Goal: Transaction & Acquisition: Purchase product/service

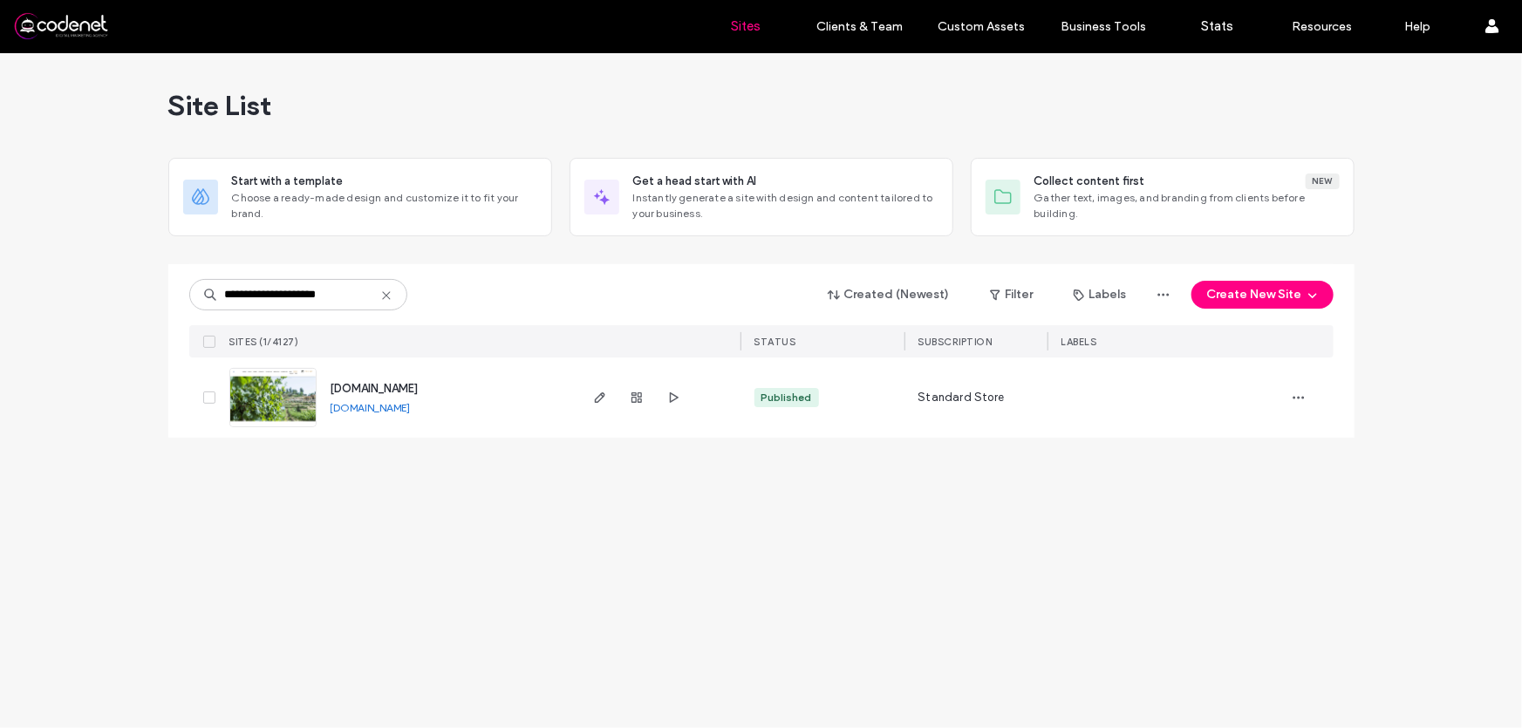
type input "**********"
click at [294, 393] on img at bounding box center [272, 428] width 85 height 119
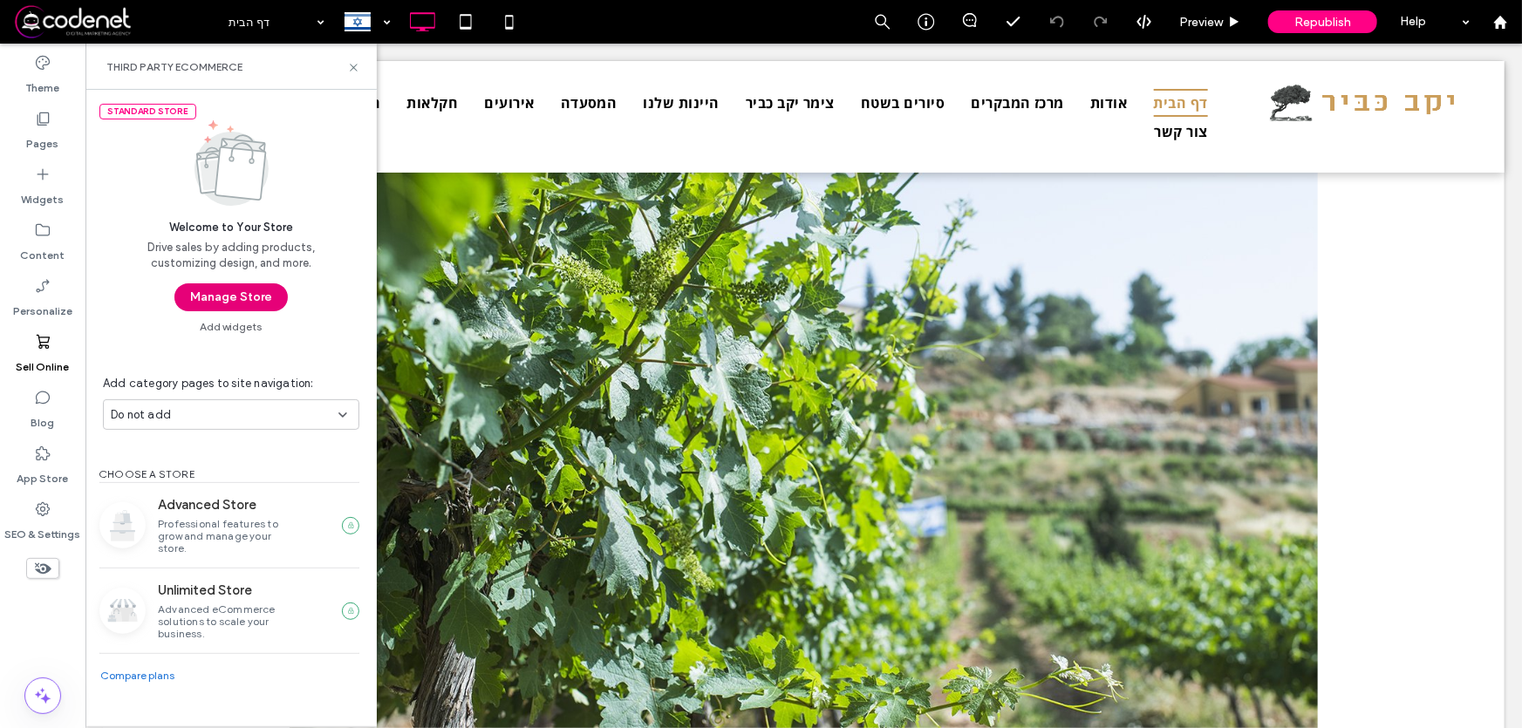
click at [235, 291] on button "Manage Store" at bounding box center [230, 297] width 113 height 28
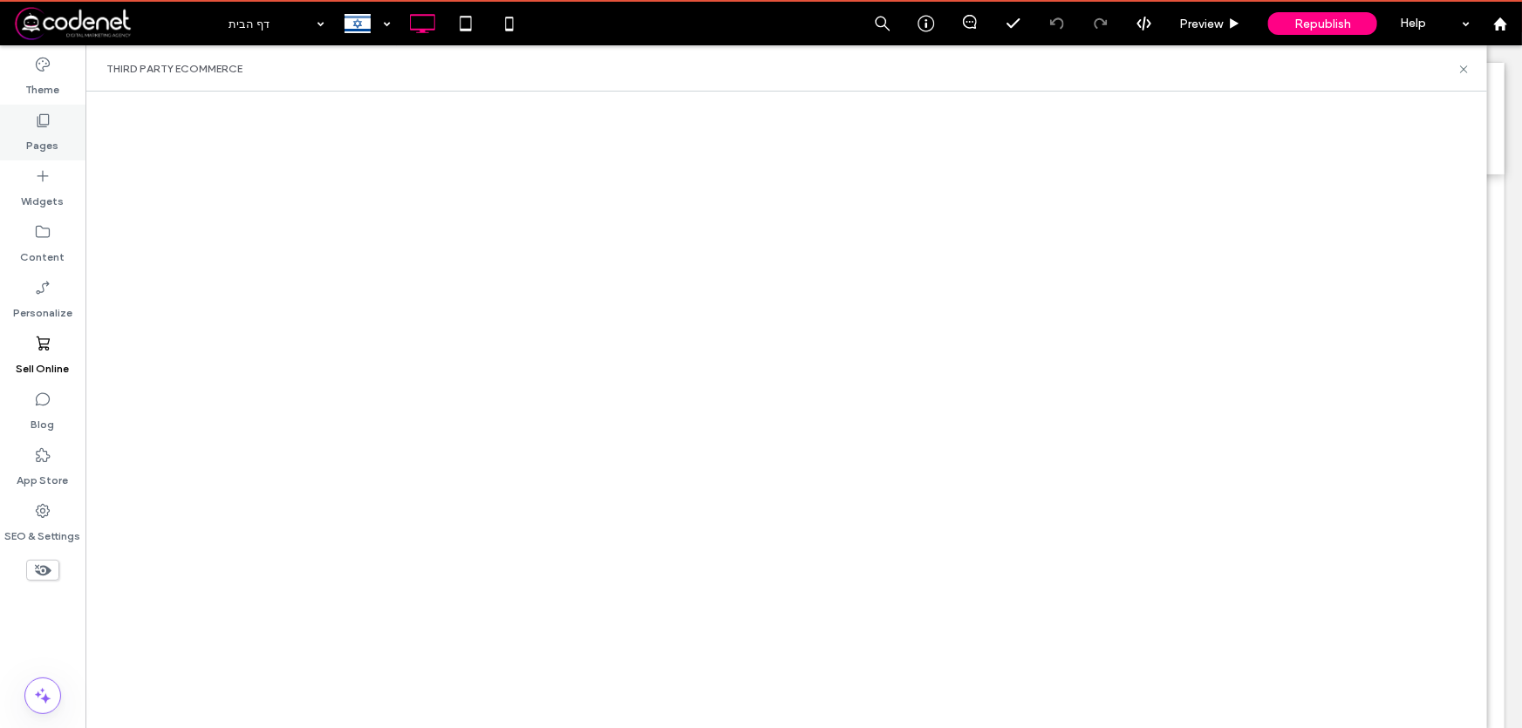
click at [40, 140] on label "Pages" at bounding box center [43, 141] width 32 height 24
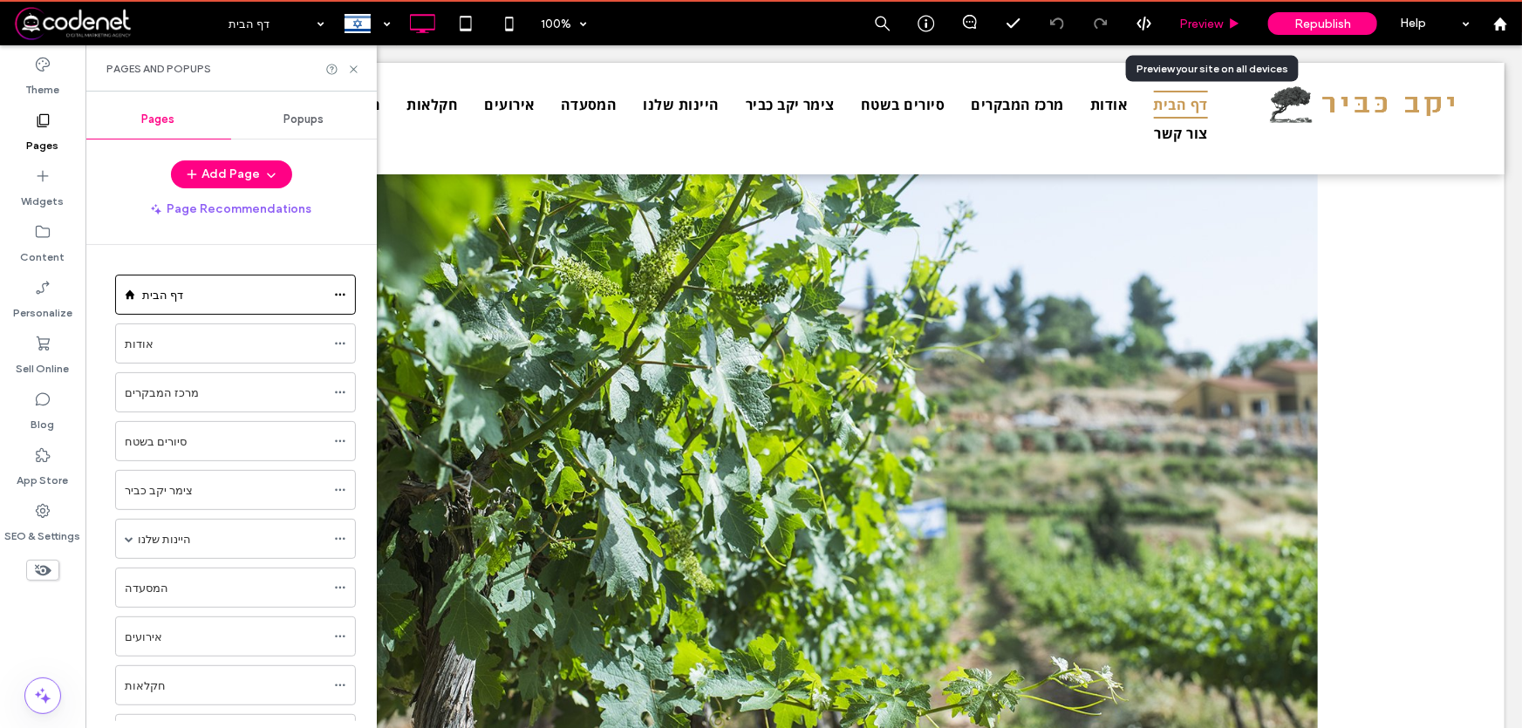
click at [1213, 23] on span "Preview" at bounding box center [1201, 24] width 44 height 15
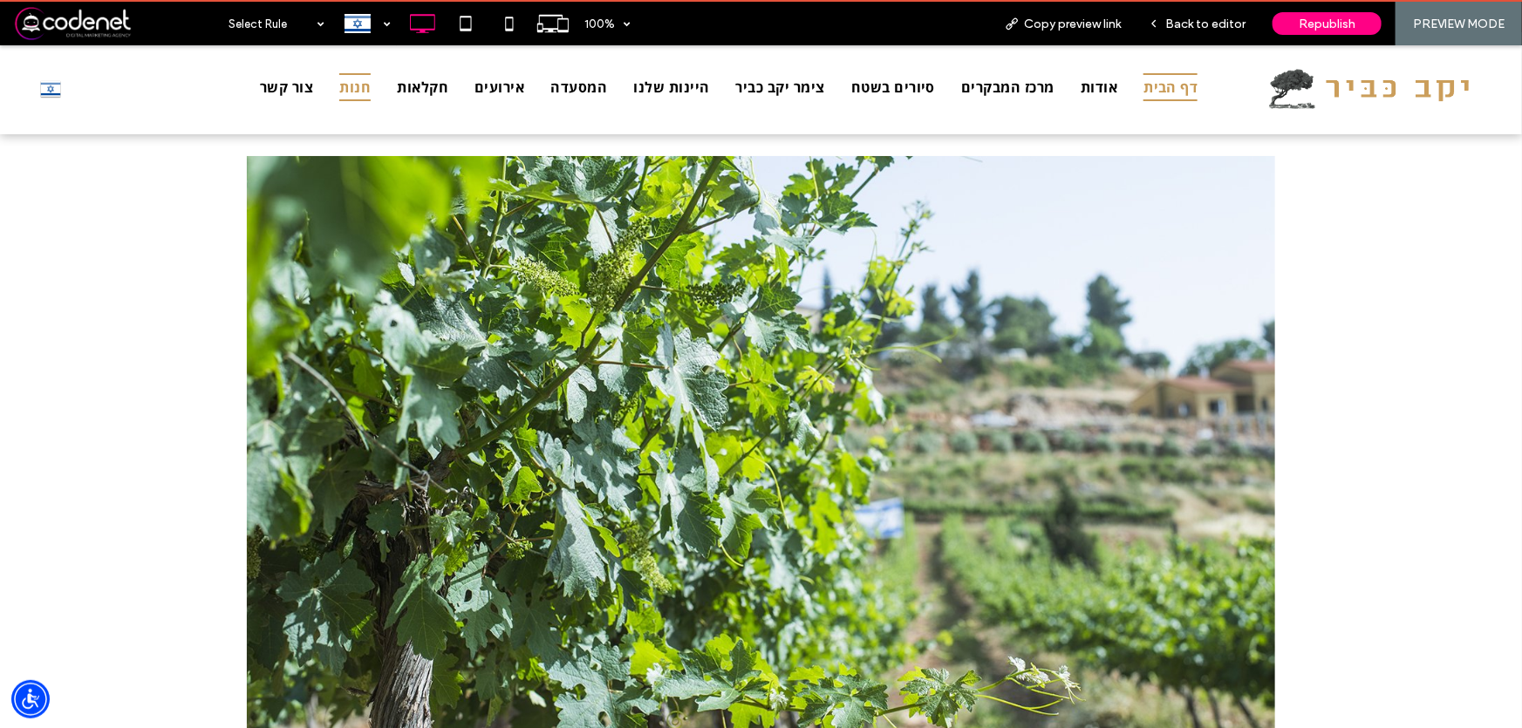
click at [363, 83] on span "חנות" at bounding box center [354, 86] width 31 height 28
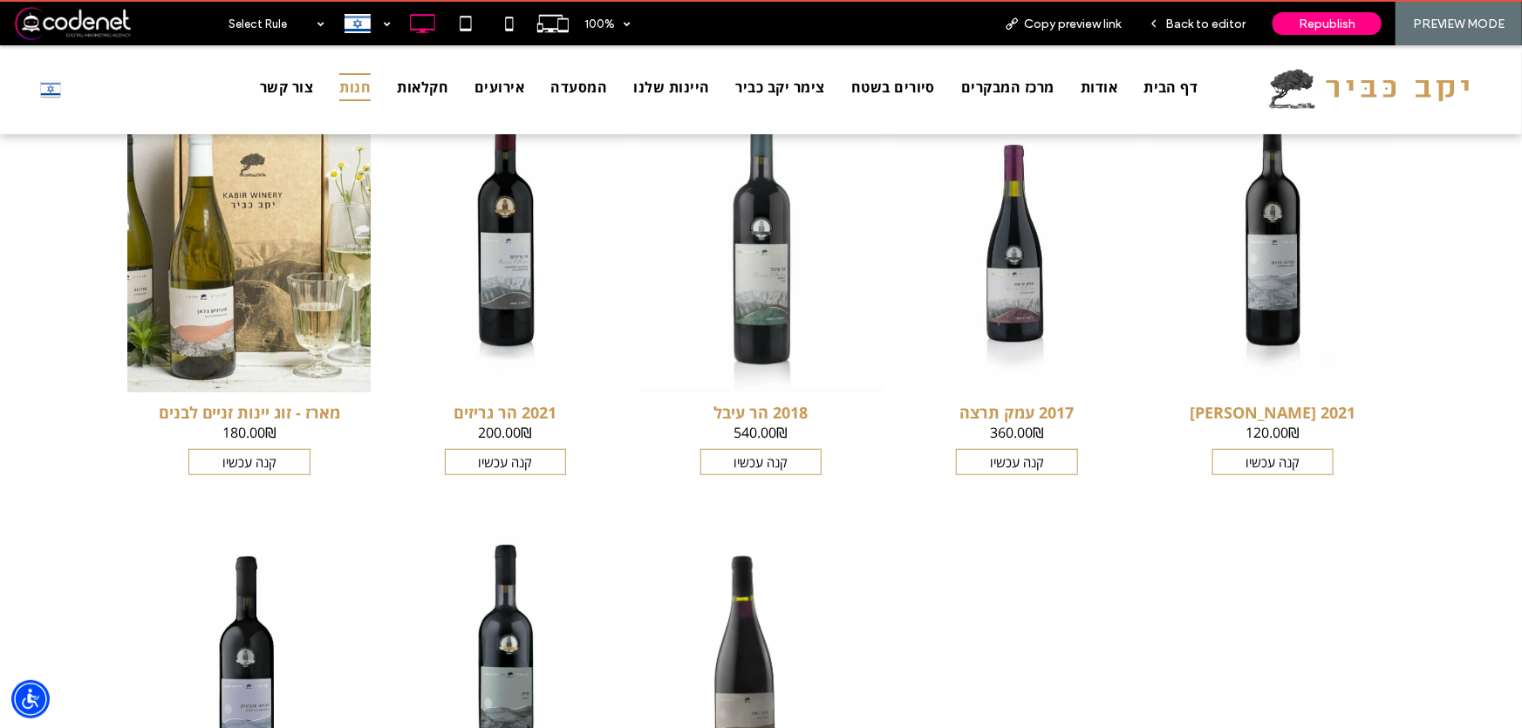
scroll to position [447, 0]
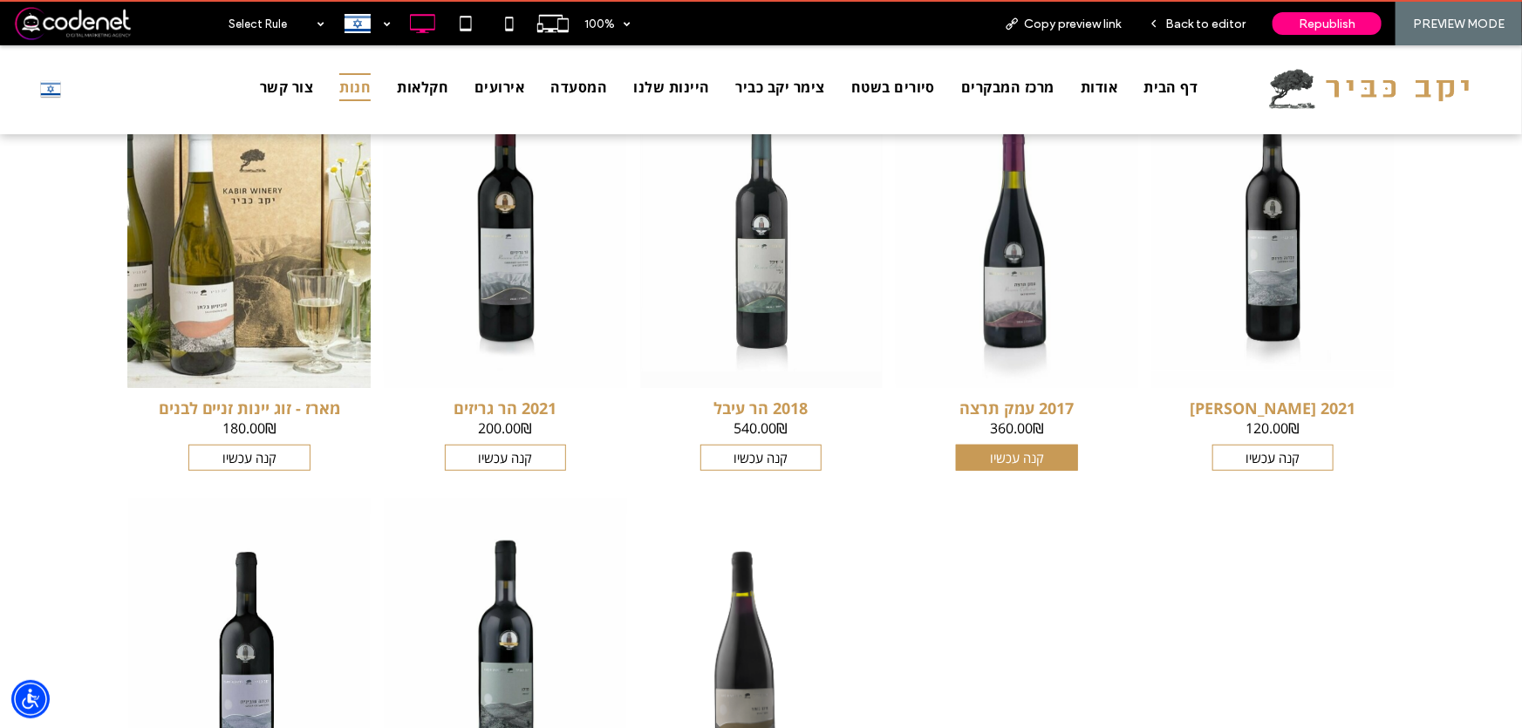
click at [980, 460] on button "קנה עכשיו" at bounding box center [1016, 457] width 121 height 26
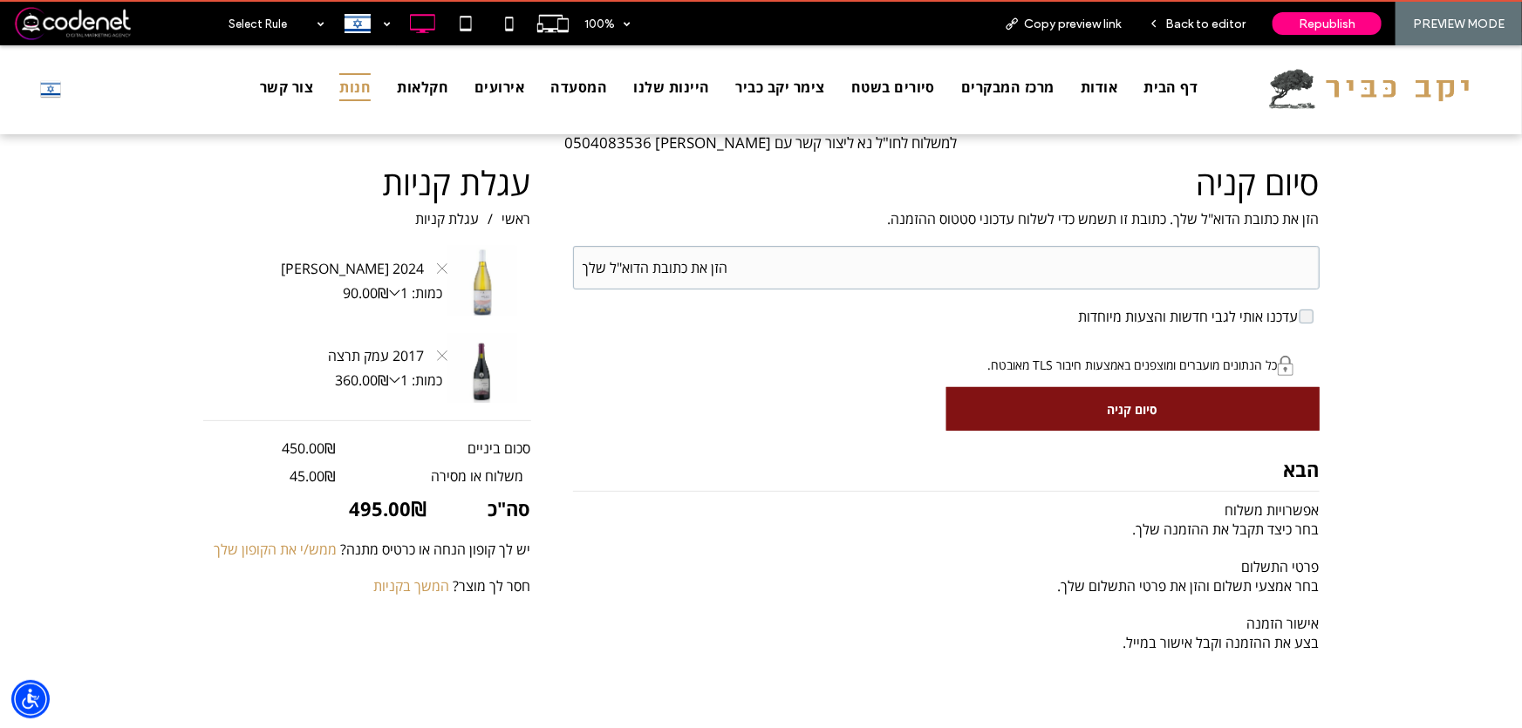
scroll to position [158, 0]
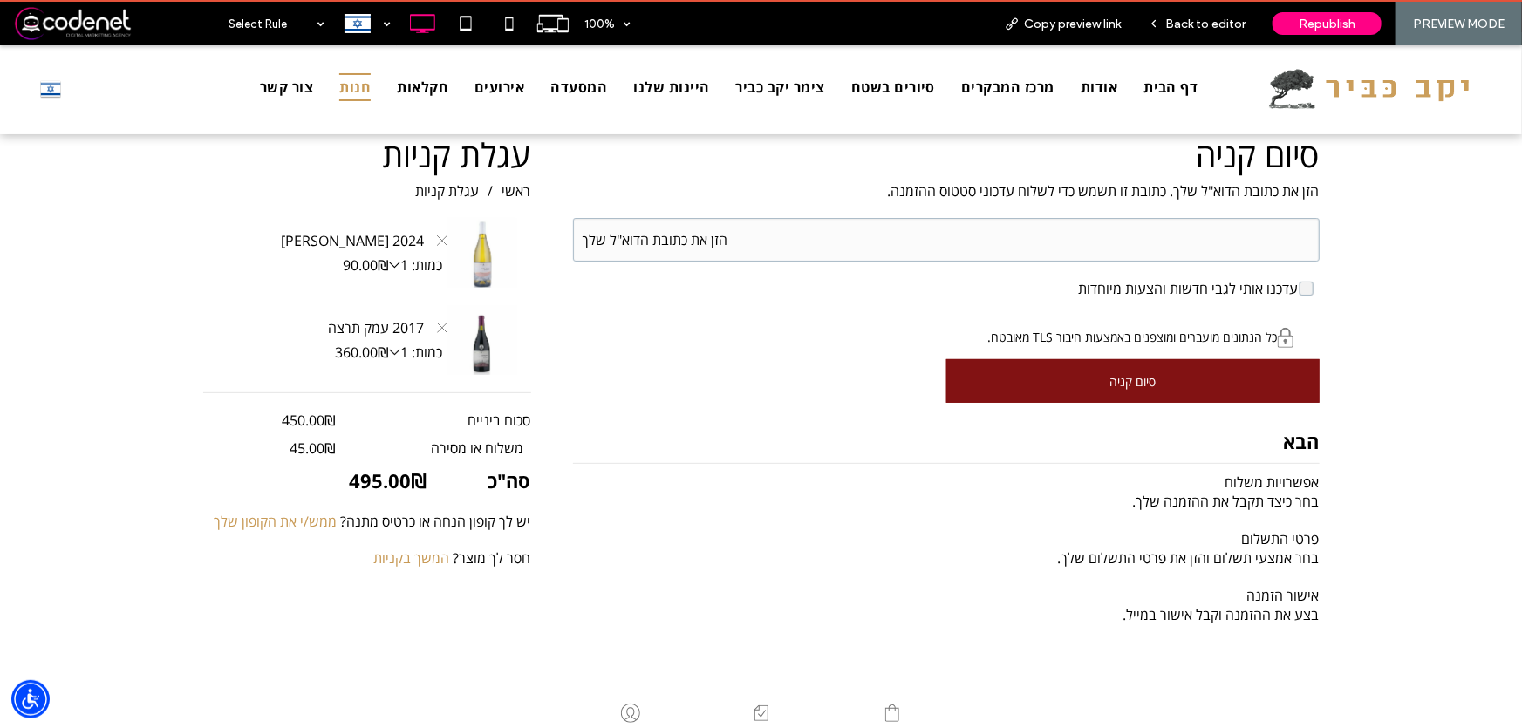
click at [1172, 380] on div "button" at bounding box center [1133, 380] width 372 height 42
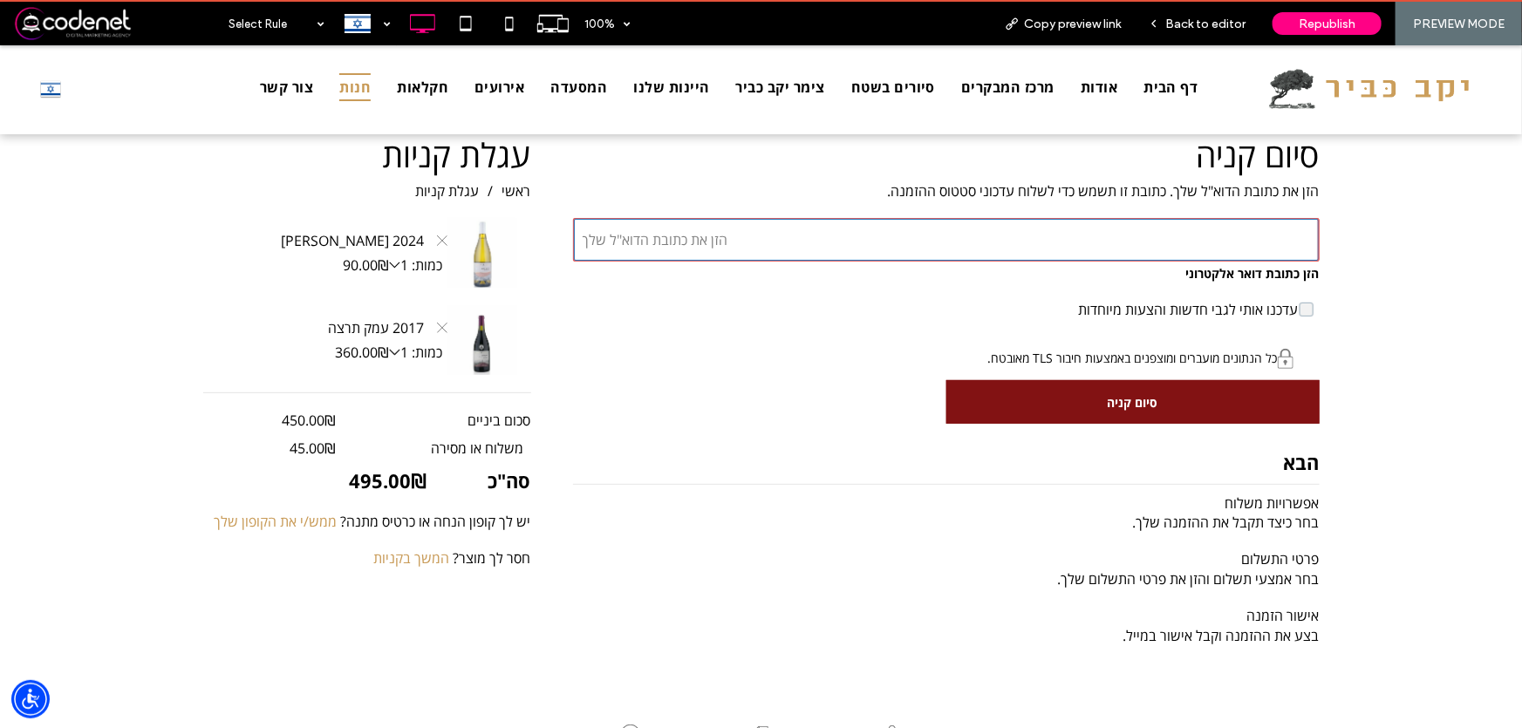
type input "*"
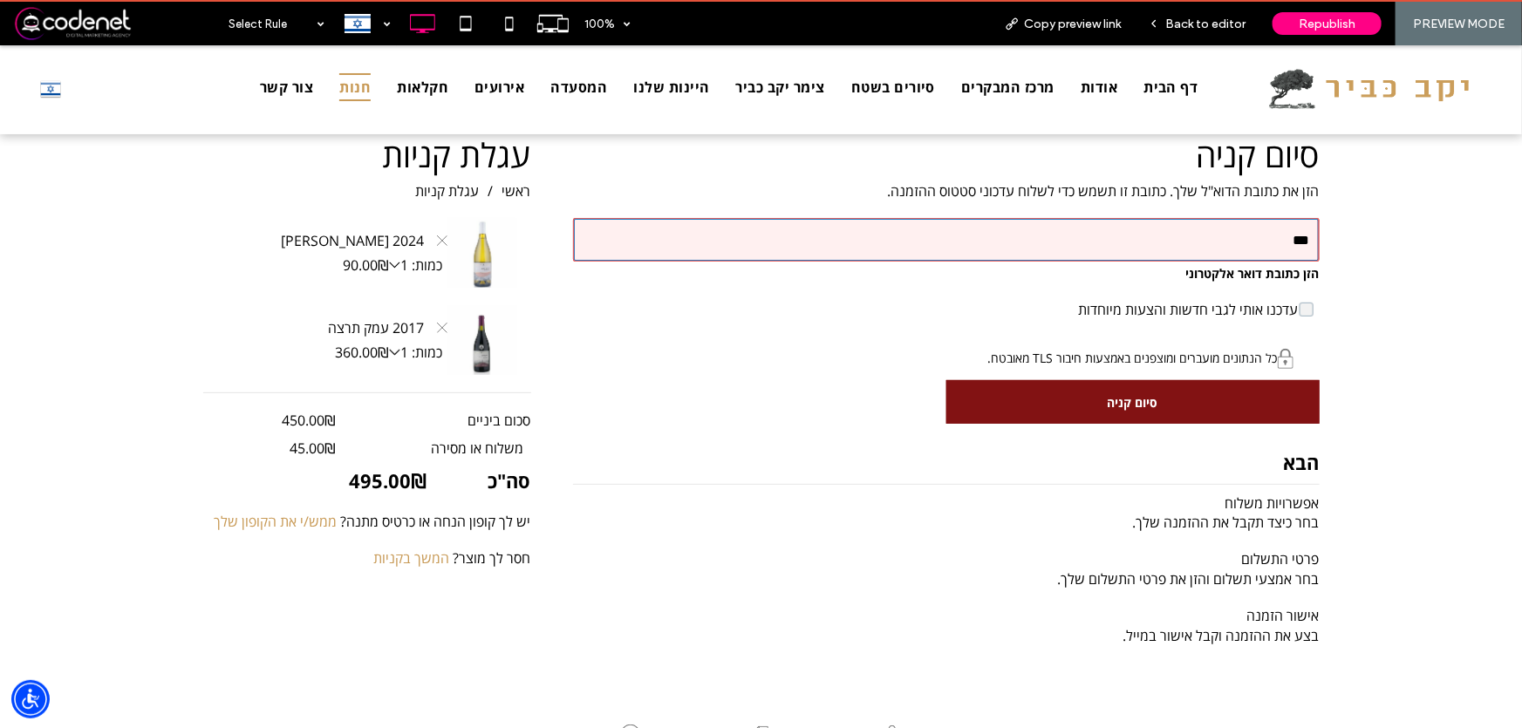
type input "**********"
click at [1225, 397] on div "button" at bounding box center [1133, 401] width 372 height 42
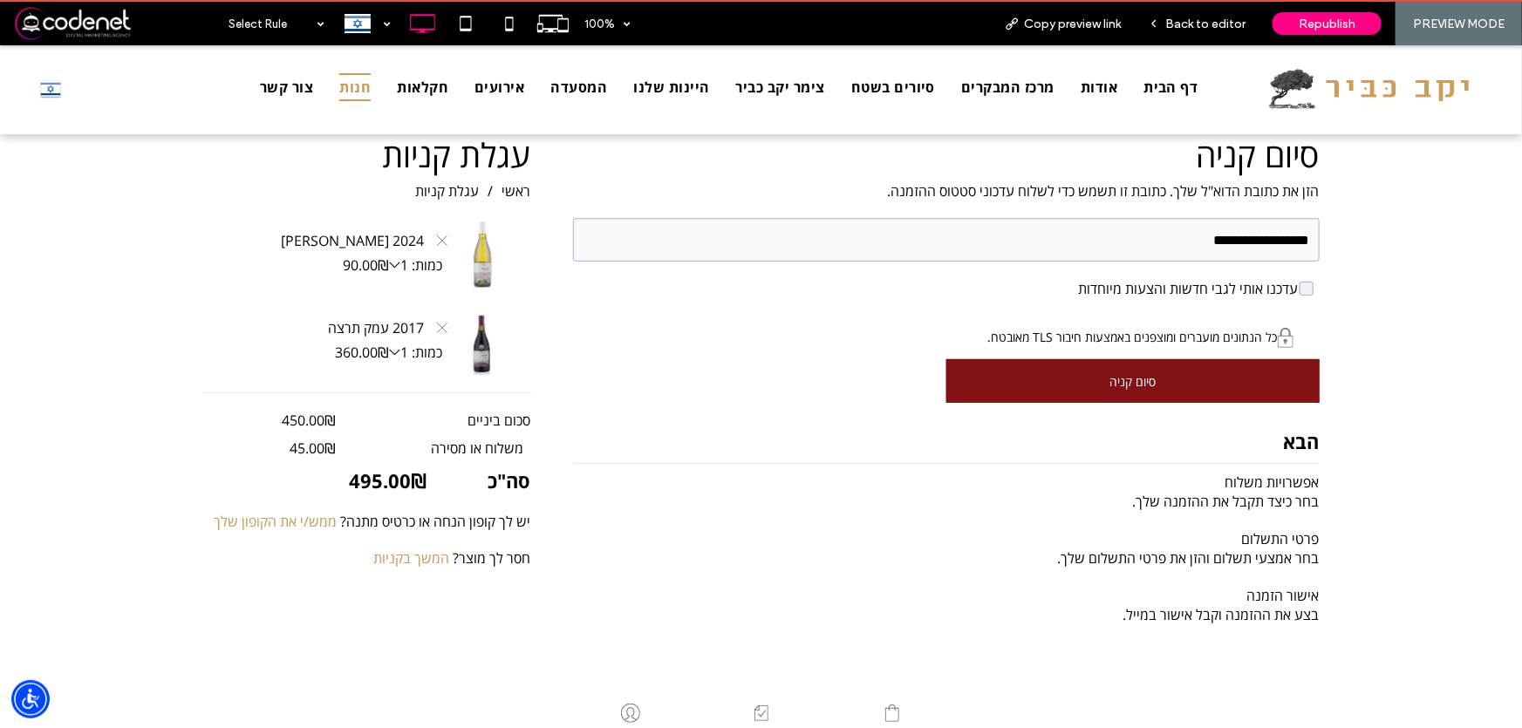
select select "**"
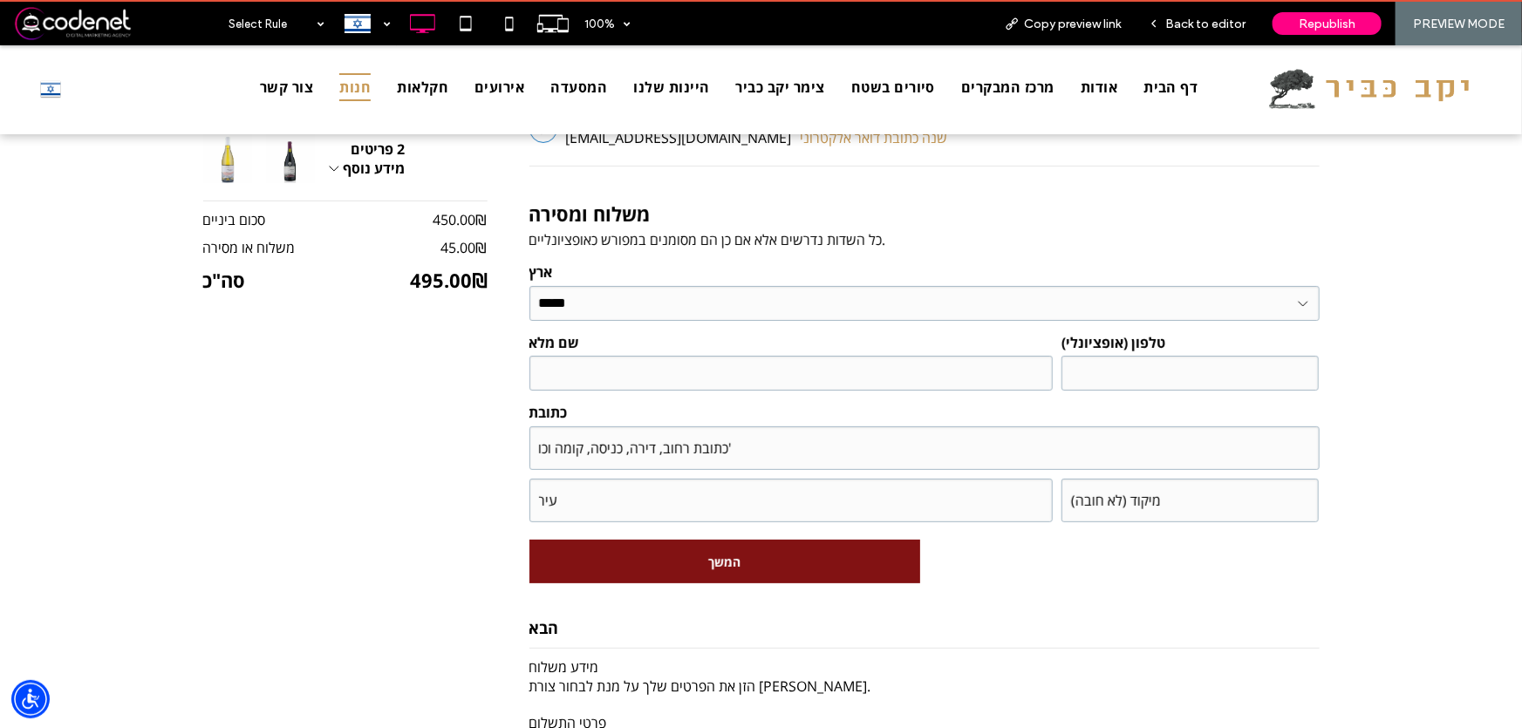
scroll to position [317, 0]
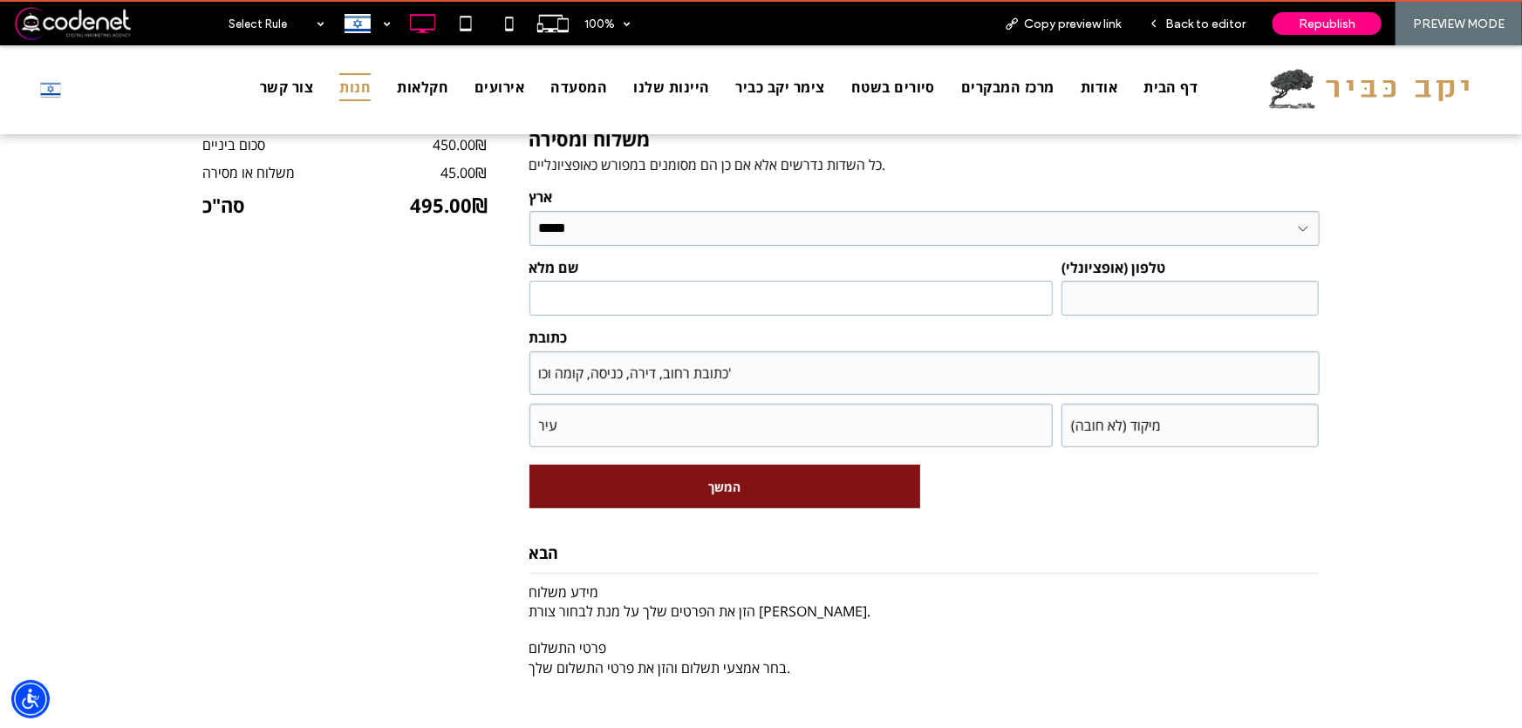
click input "שם מלא"
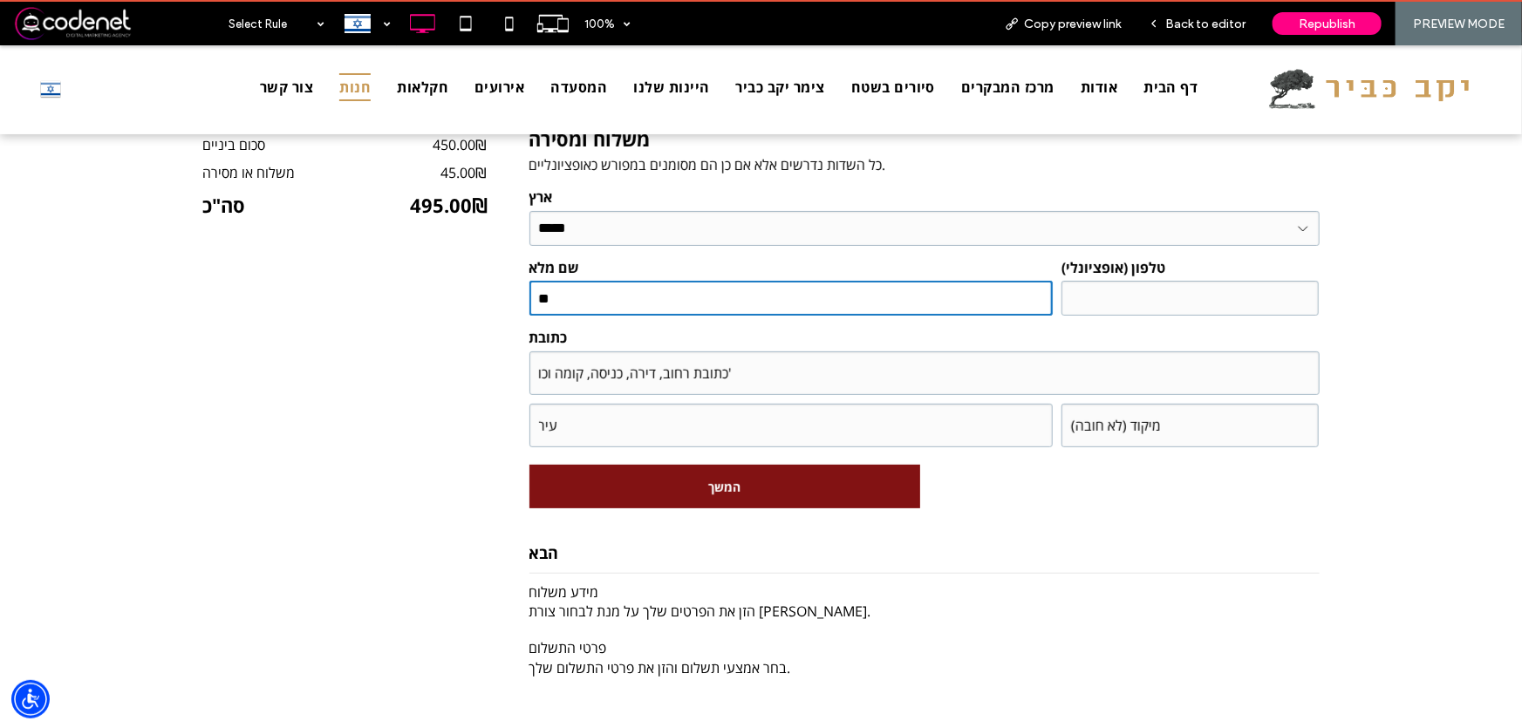
type input "*"
type input "****"
click input "כתובת רחוב, דירה, כניסה, קומה וכו'"
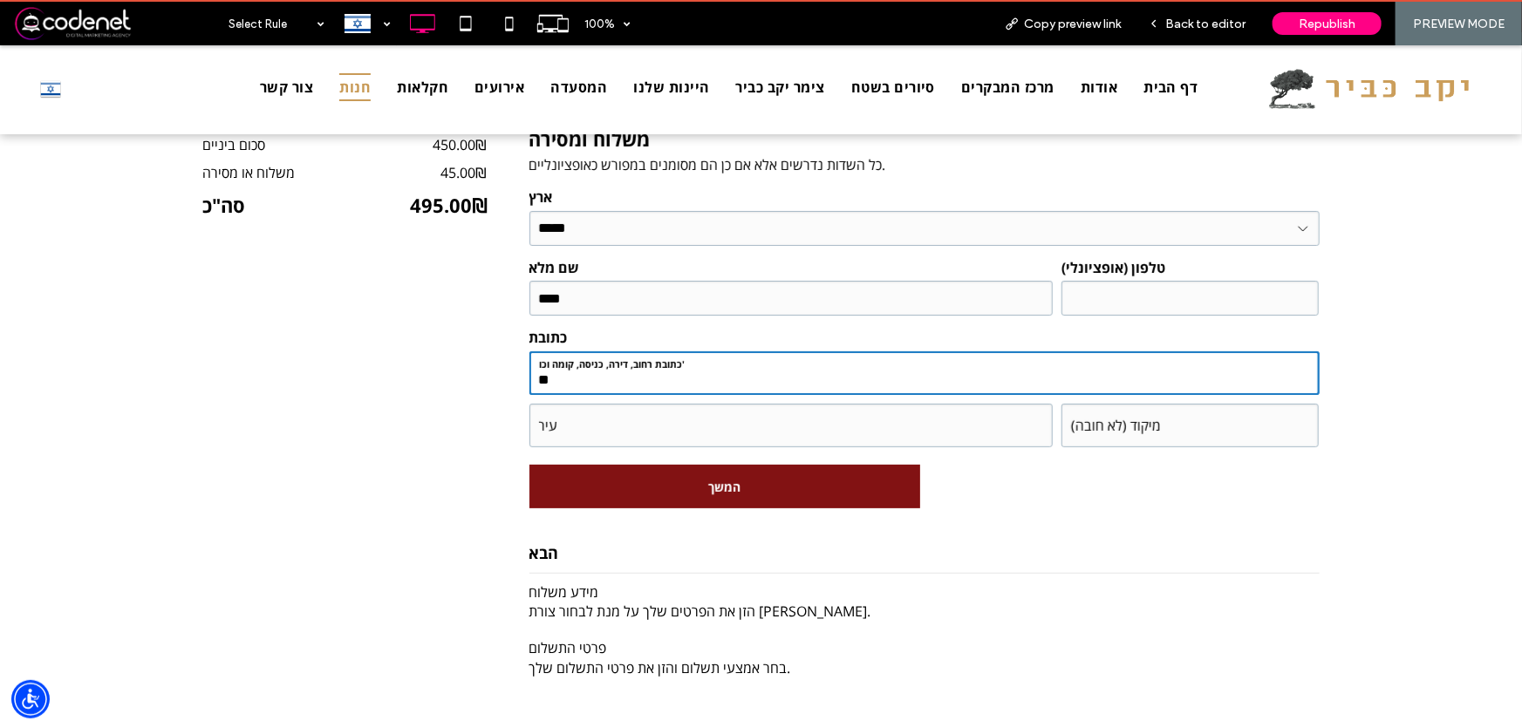
type input "*"
type input "*********"
click input "עיר"
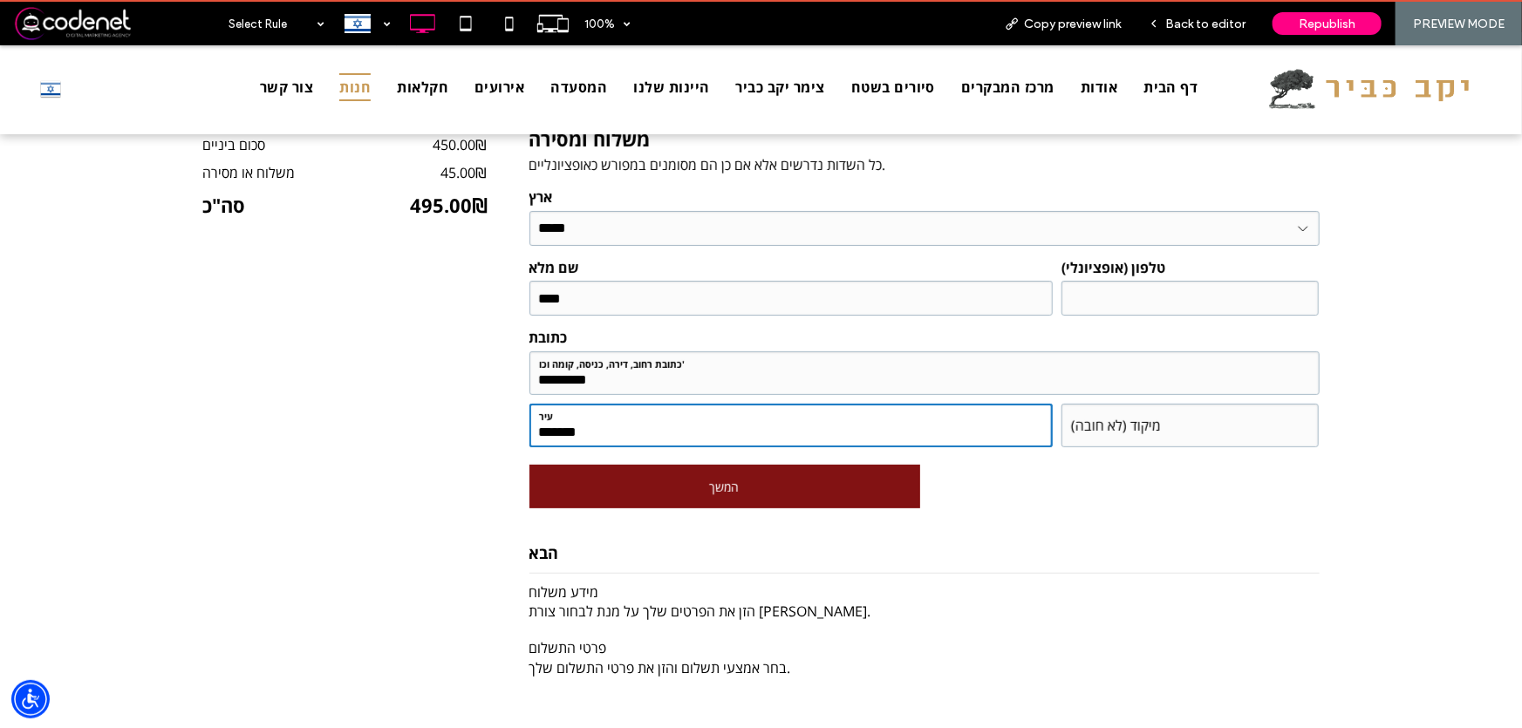
type input "*******"
click at [823, 479] on div "button" at bounding box center [724, 486] width 389 height 42
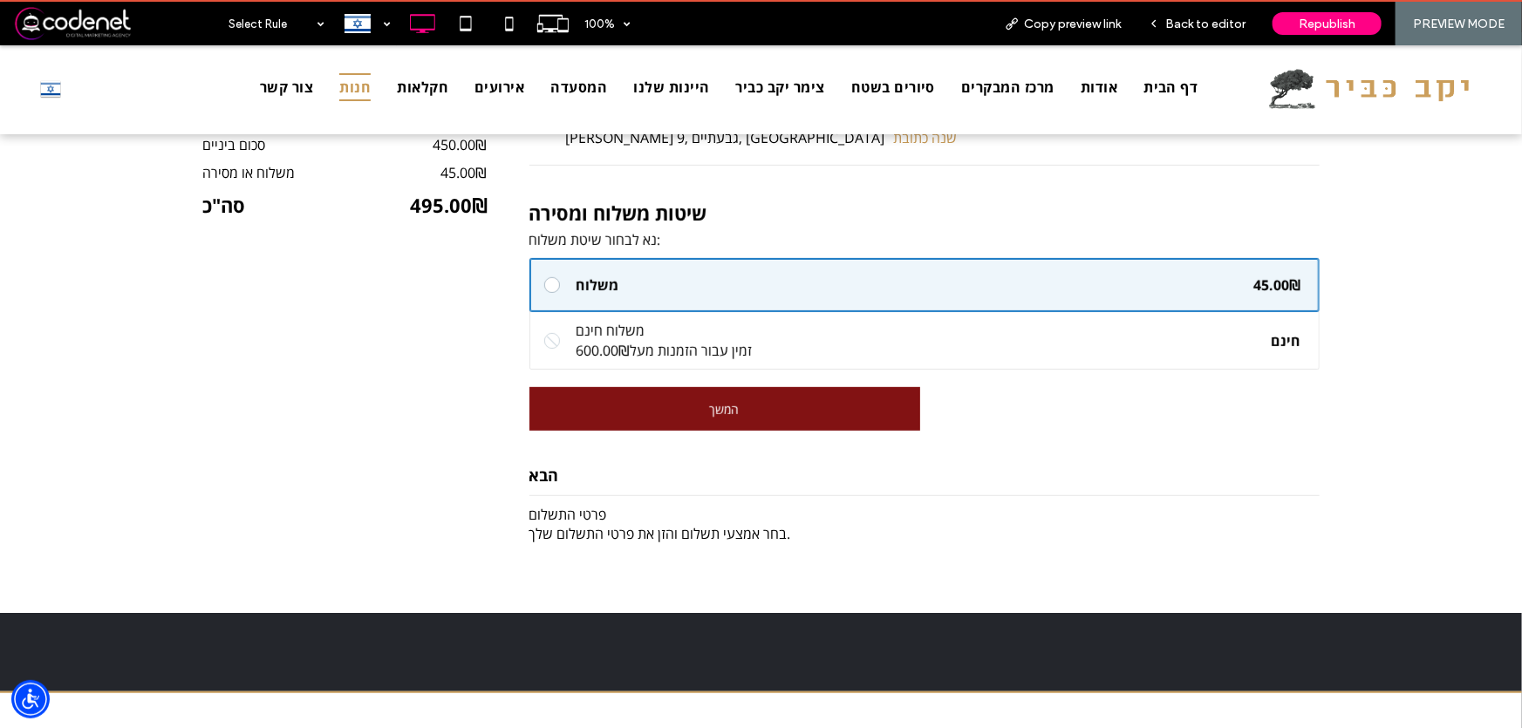
click at [729, 405] on div "button" at bounding box center [724, 408] width 389 height 42
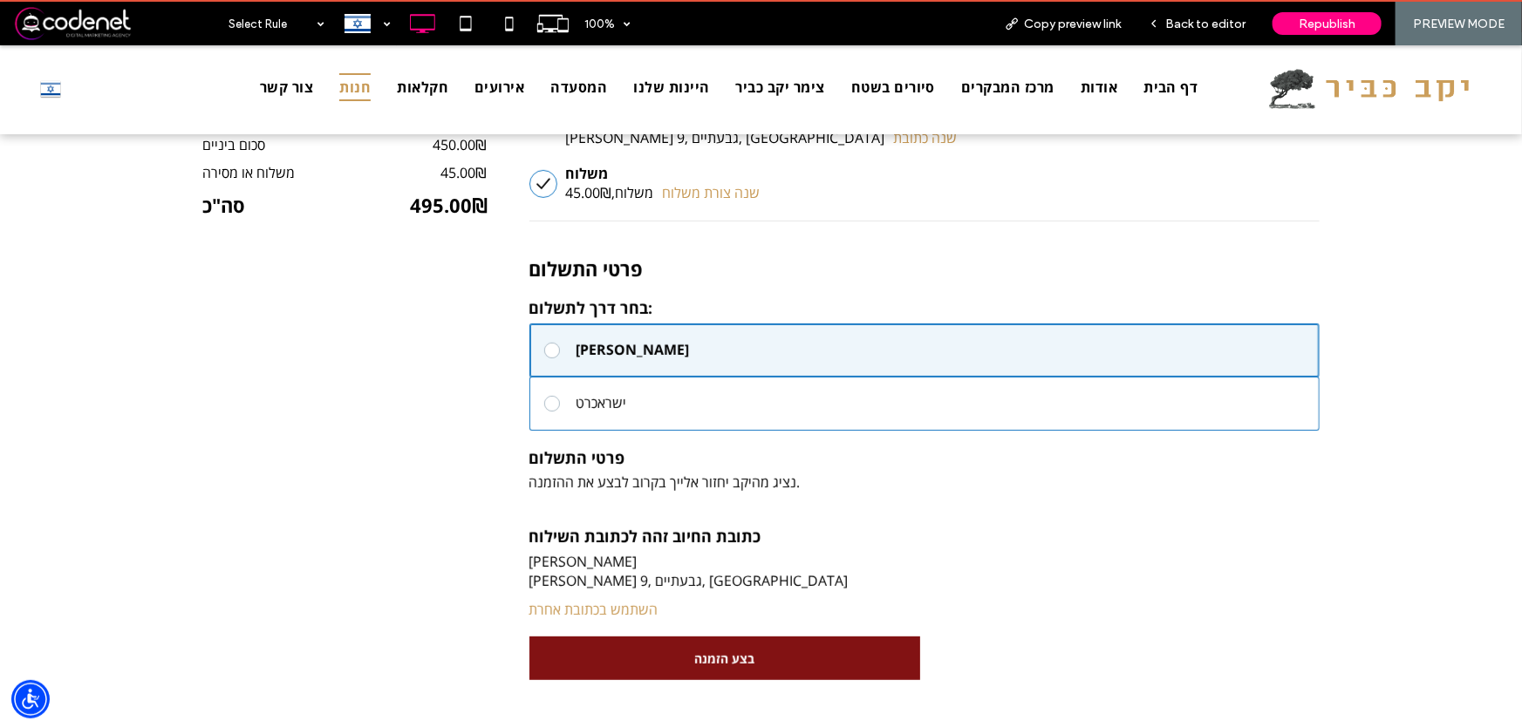
click at [663, 400] on div "ישראכרט" at bounding box center [944, 402] width 734 height 19
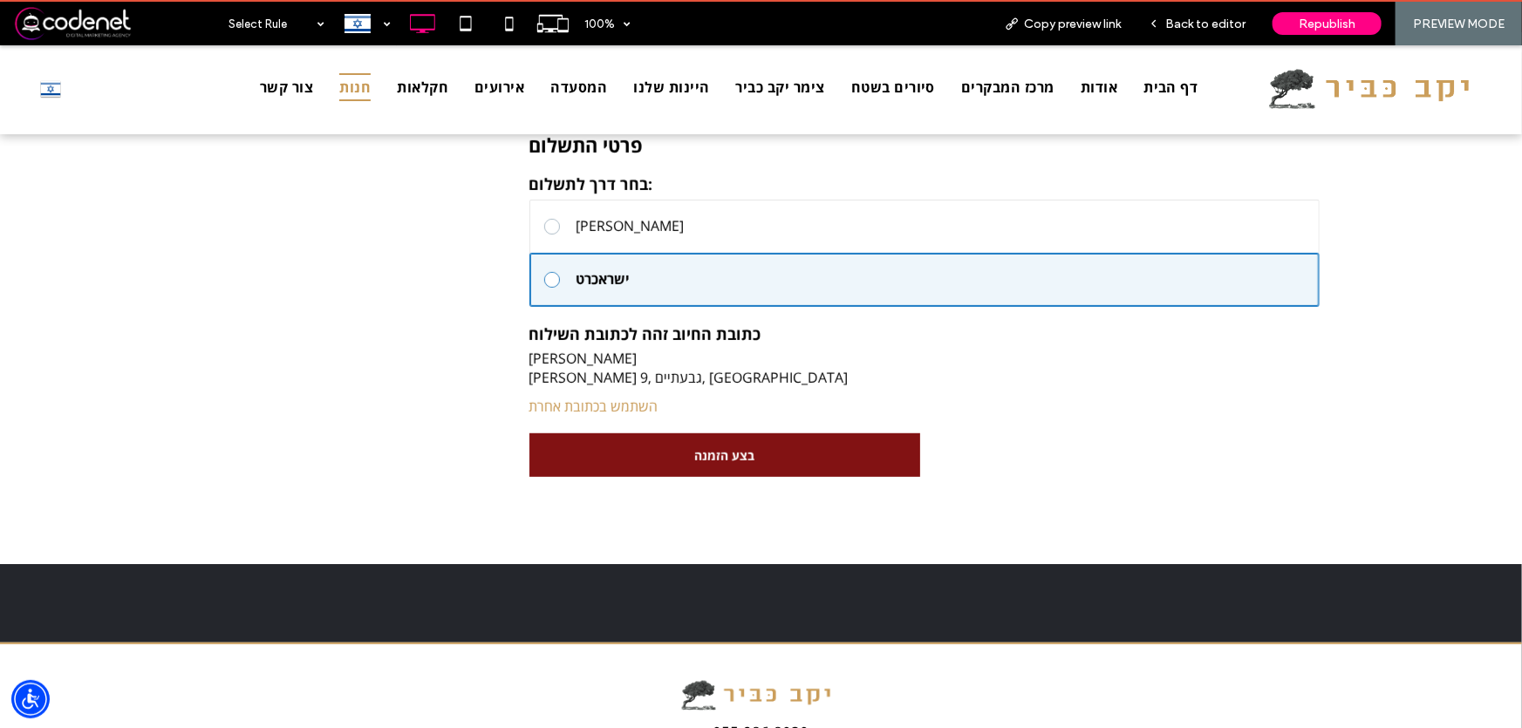
scroll to position [475, 0]
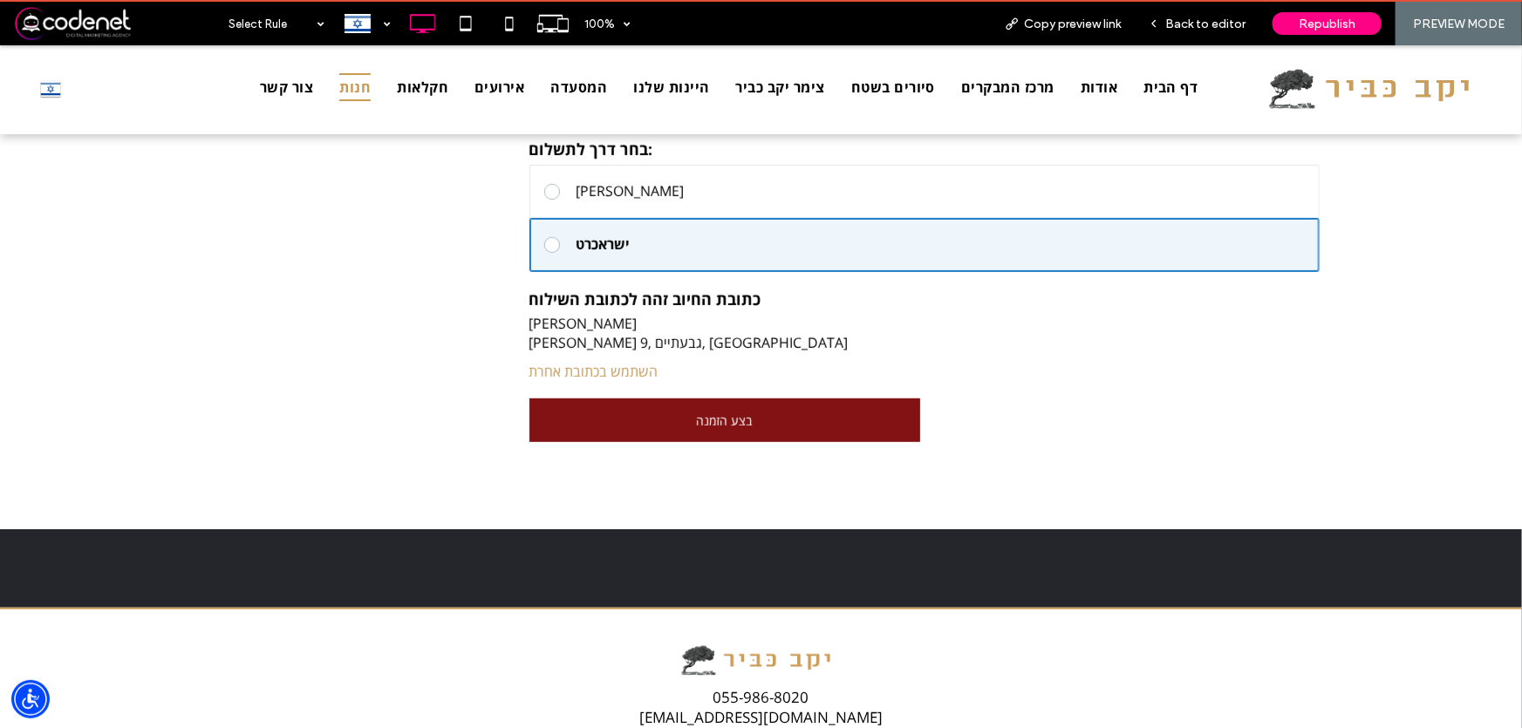
click at [751, 419] on div "button" at bounding box center [724, 420] width 389 height 42
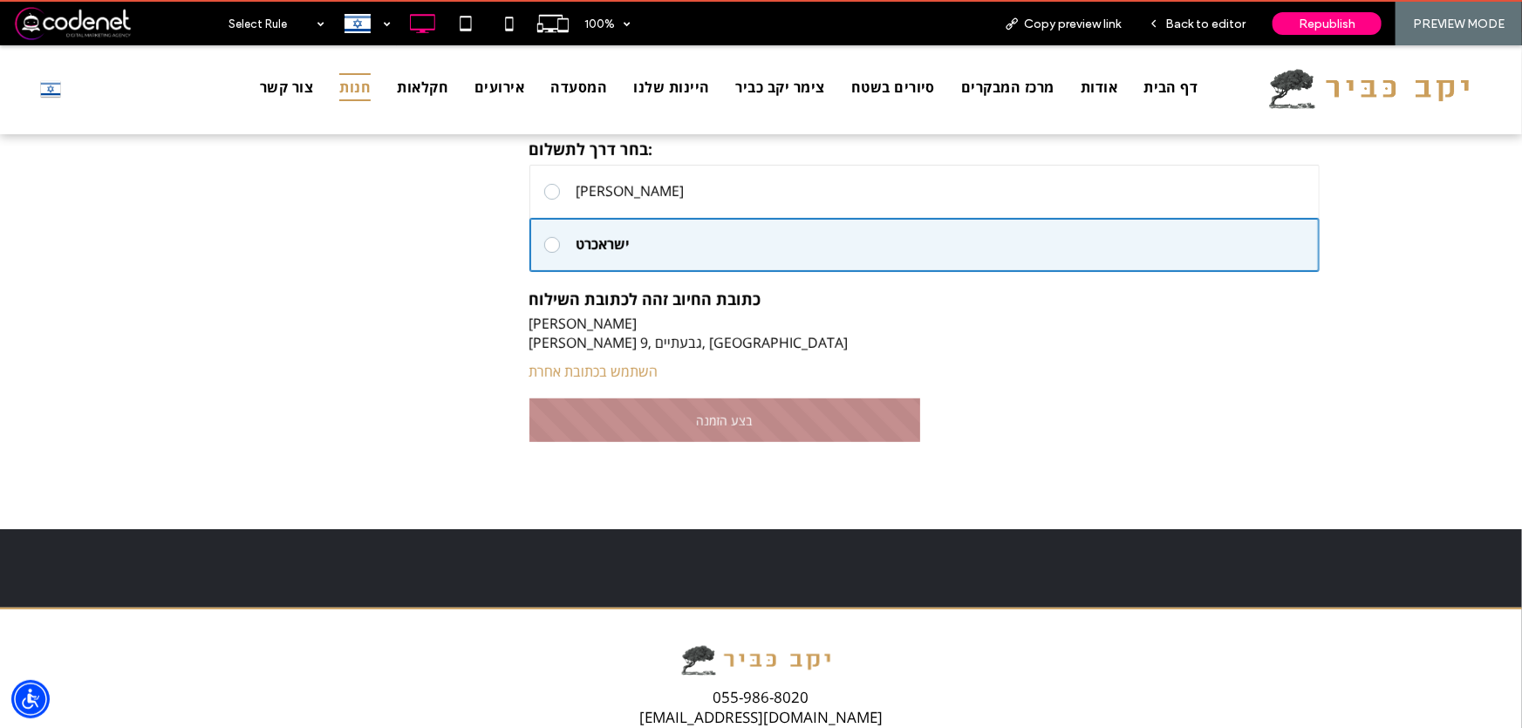
select select "**"
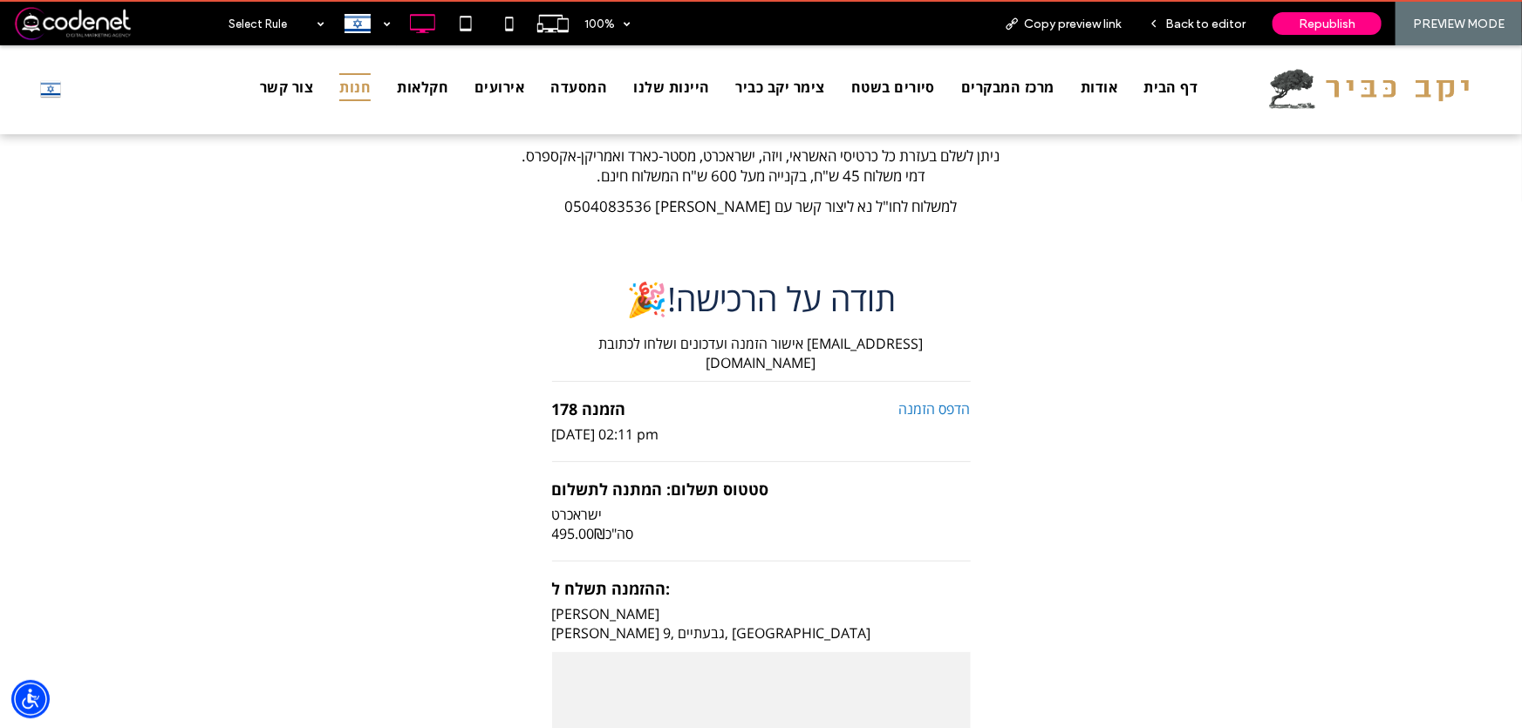
scroll to position [0, 0]
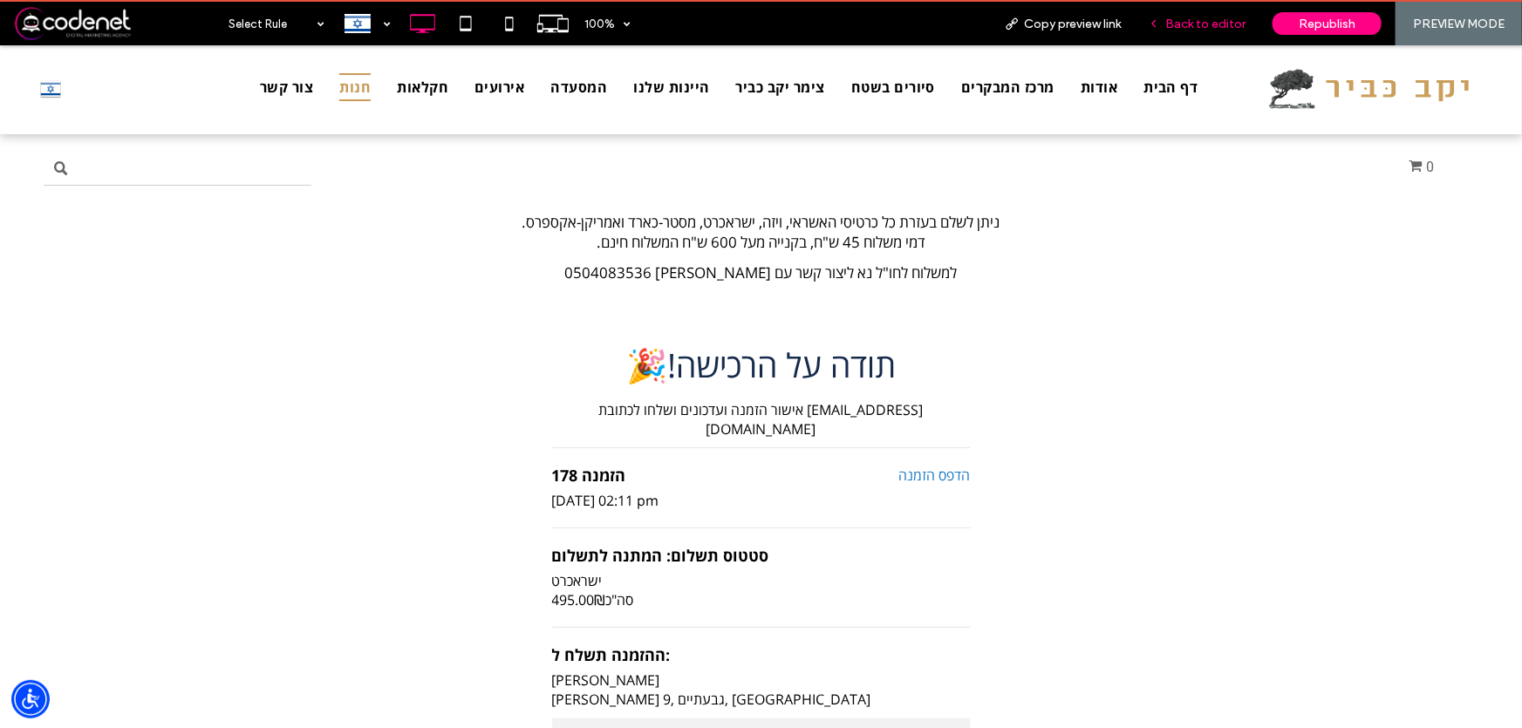
click at [1189, 22] on span "Back to editor" at bounding box center [1205, 24] width 80 height 15
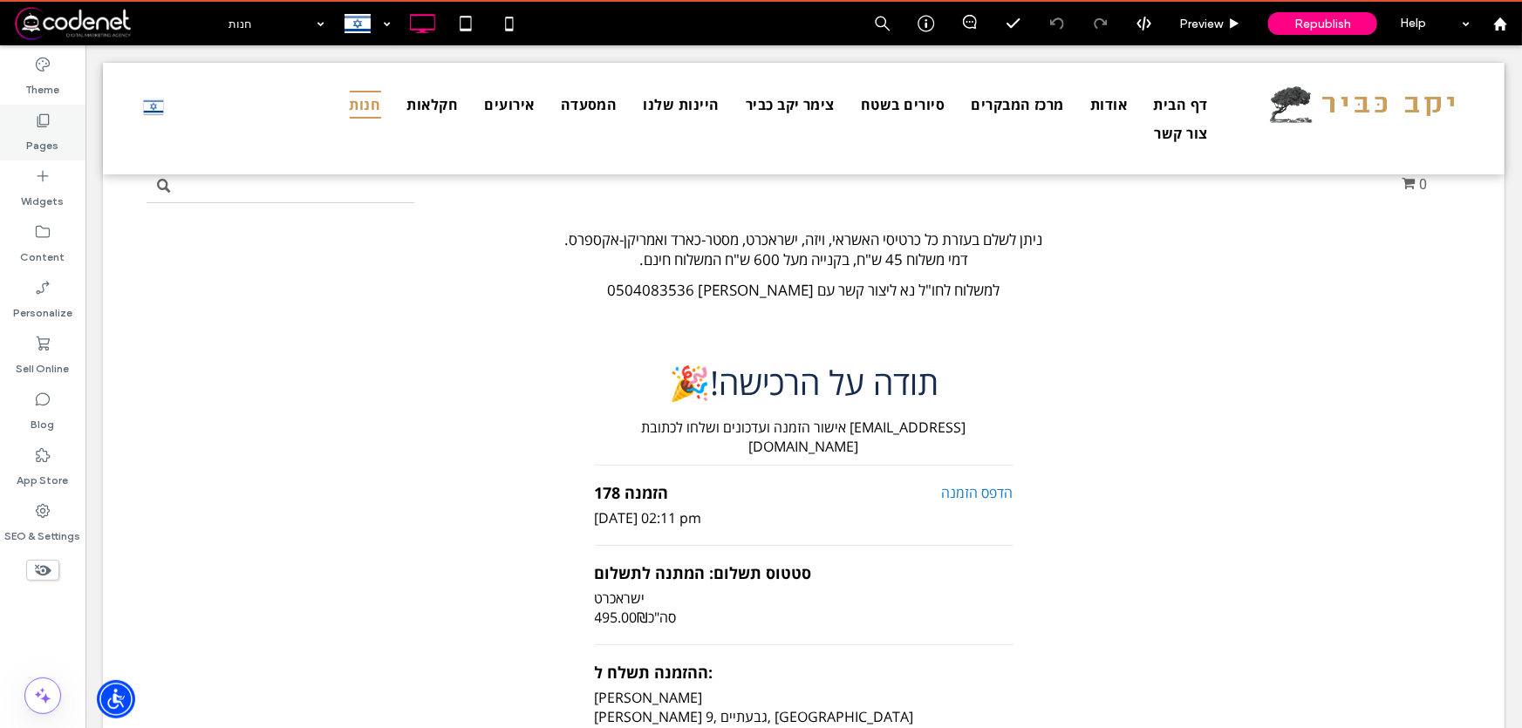
click at [51, 131] on label "Pages" at bounding box center [43, 141] width 32 height 24
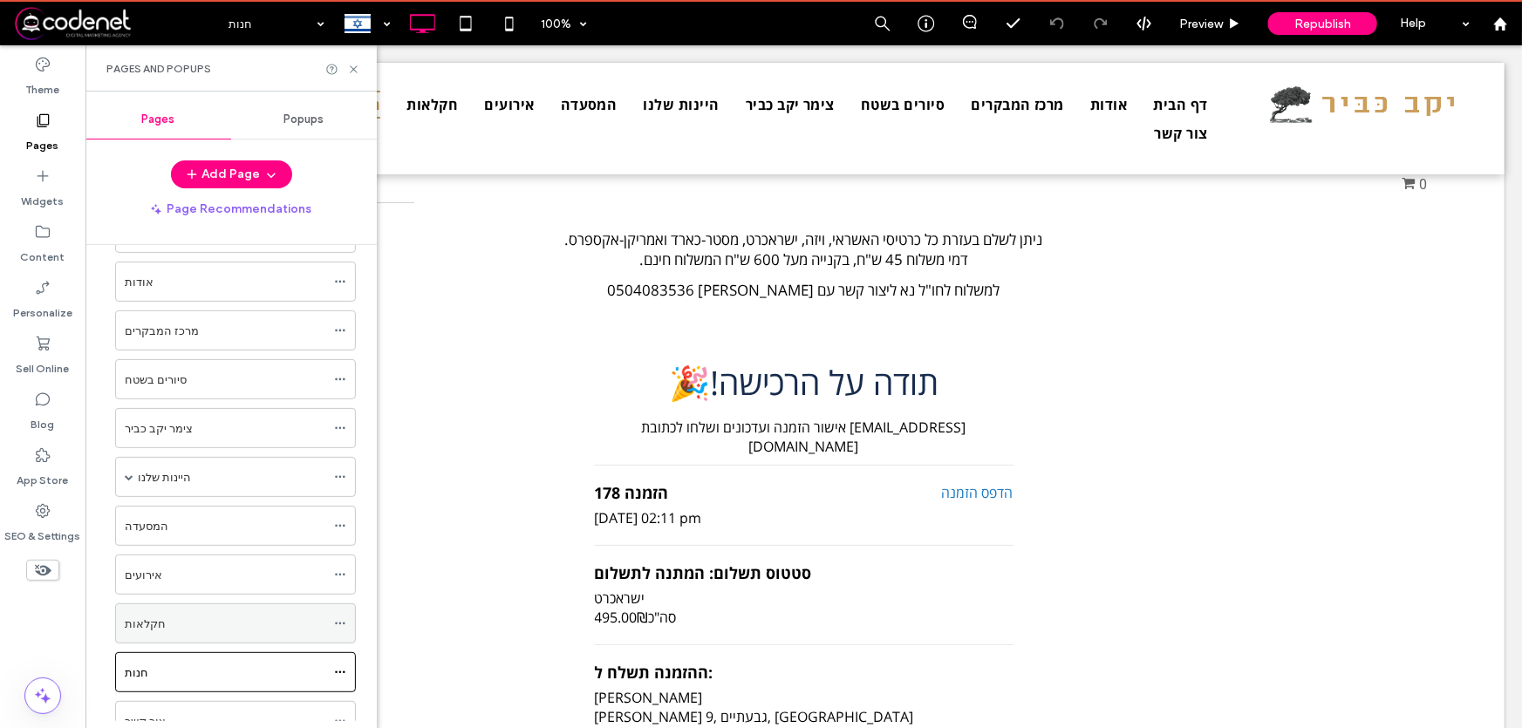
scroll to position [122, 0]
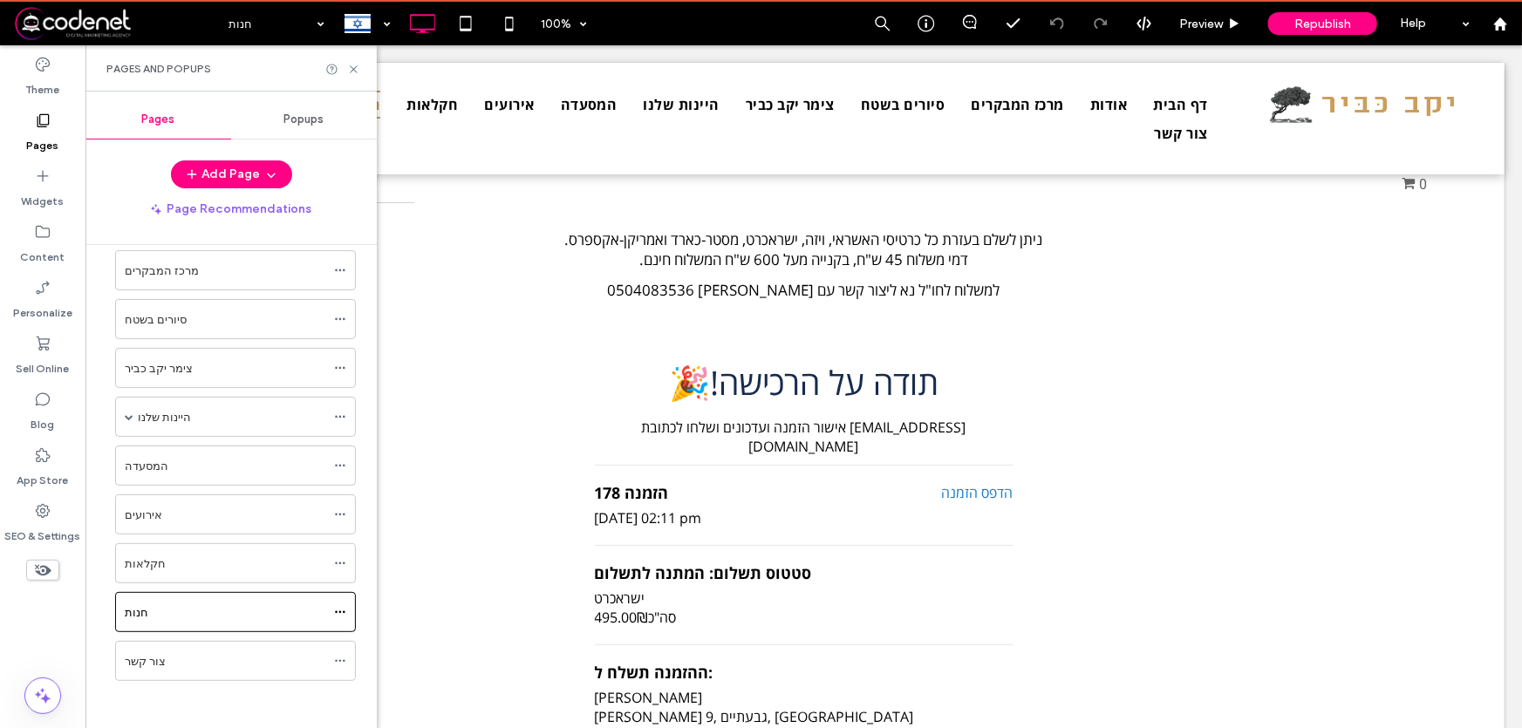
click at [194, 618] on div "חנות" at bounding box center [225, 613] width 201 height 18
click at [38, 365] on label "Sell Online" at bounding box center [43, 364] width 53 height 24
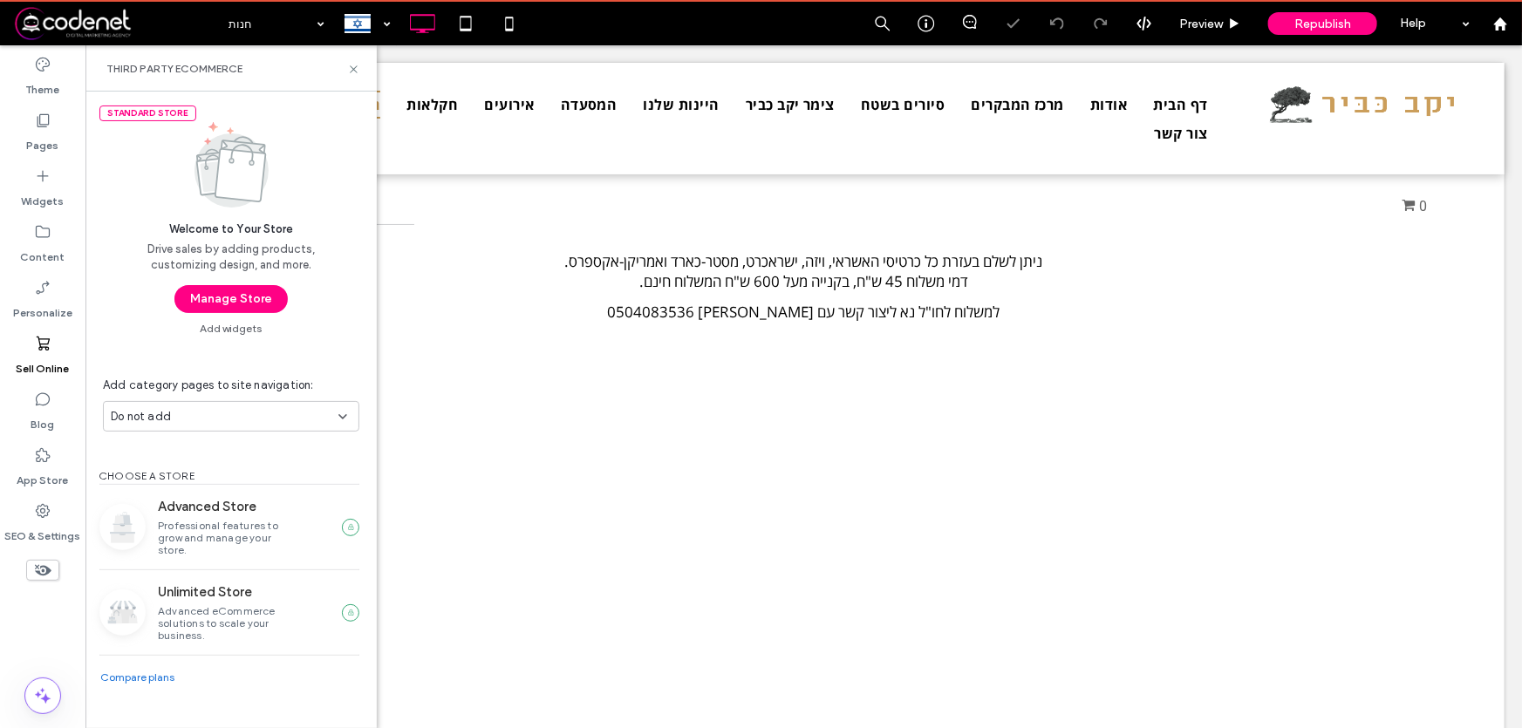
scroll to position [0, 0]
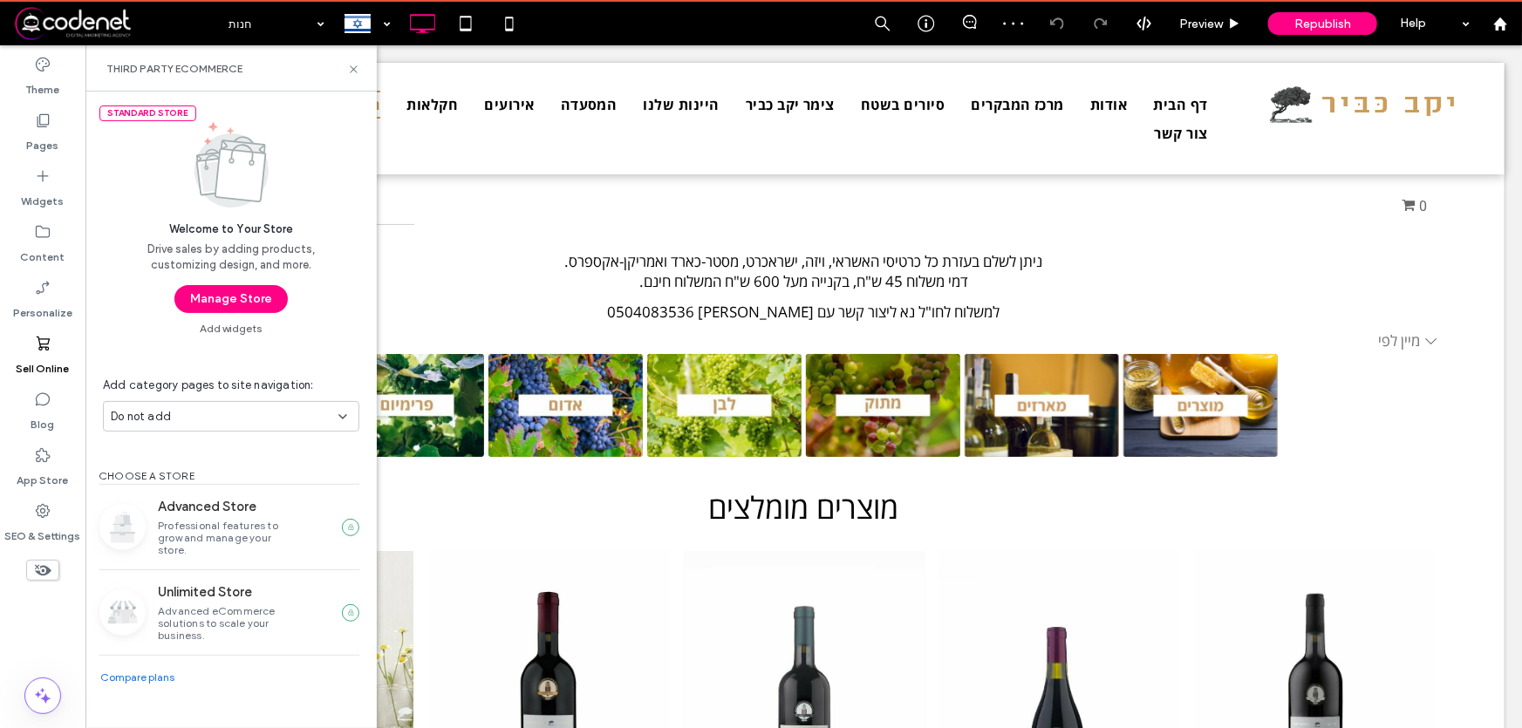
click at [235, 293] on button "Manage Store" at bounding box center [230, 299] width 113 height 28
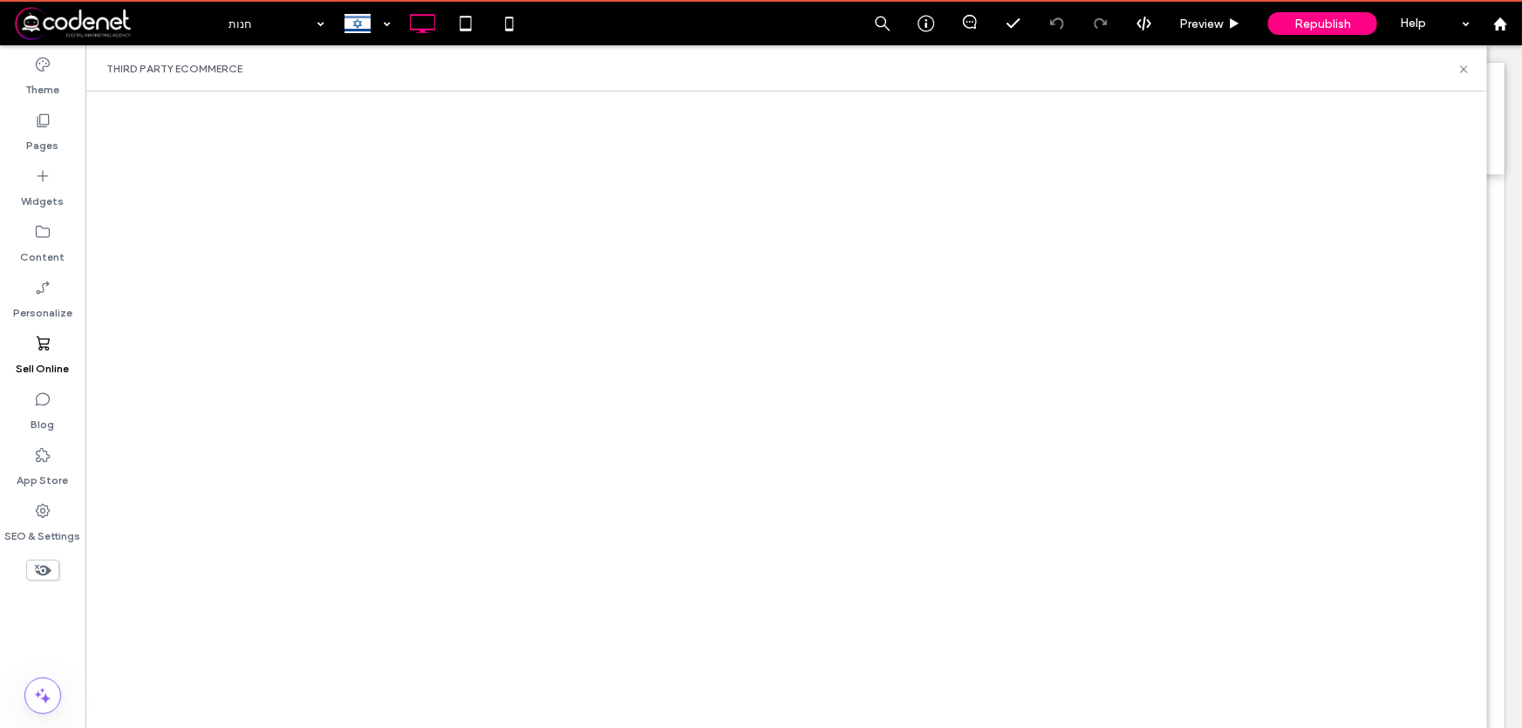
click at [117, 22] on span at bounding box center [116, 23] width 206 height 35
